Goal: Find specific page/section: Find specific page/section

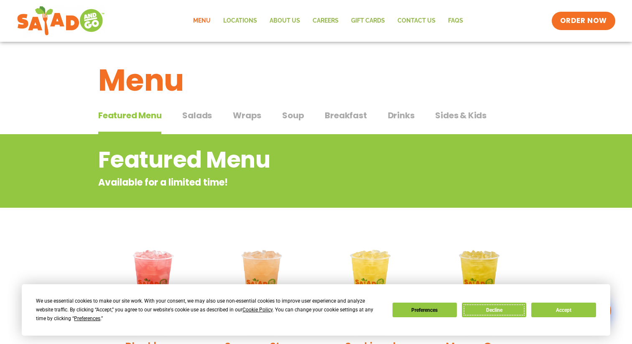
click at [499, 309] on button "Decline" at bounding box center [494, 310] width 64 height 15
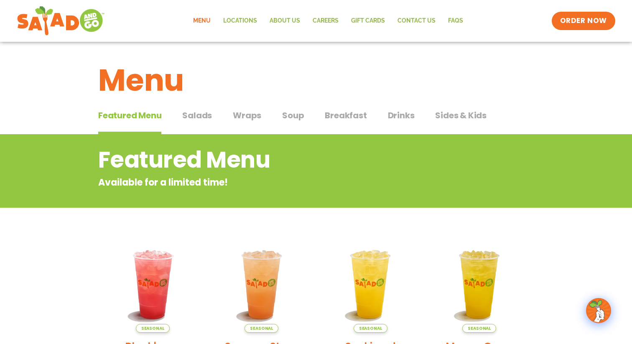
click at [248, 115] on span "Wraps" at bounding box center [247, 115] width 28 height 13
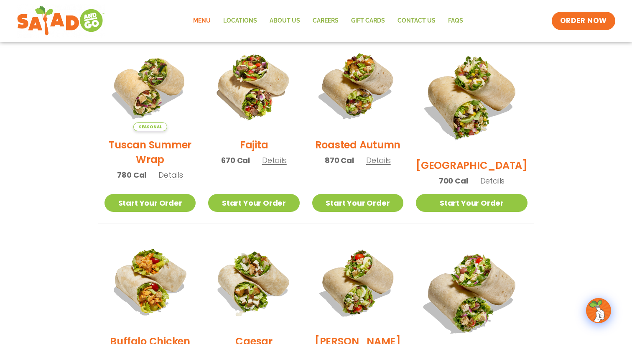
scroll to position [224, 0]
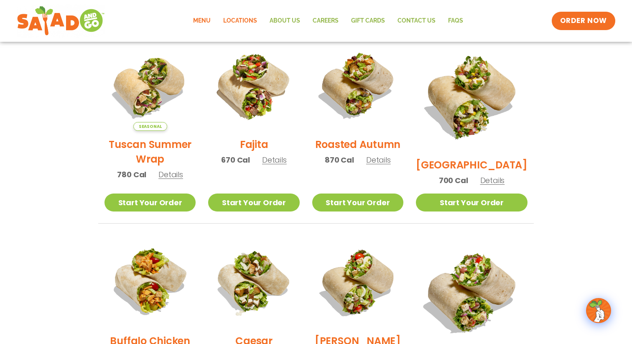
click at [255, 20] on link "Locations" at bounding box center [240, 20] width 46 height 19
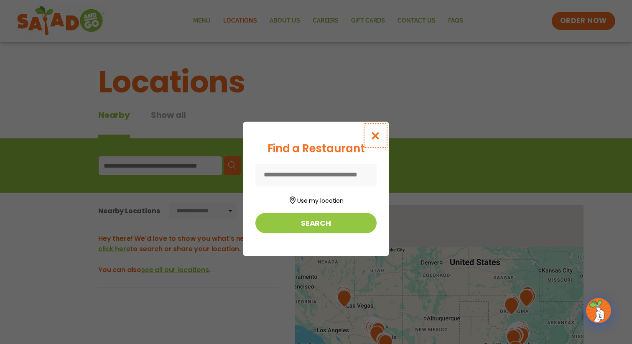
click at [376, 134] on icon "Close modal" at bounding box center [376, 135] width 10 height 9
